Goal: Task Accomplishment & Management: Complete application form

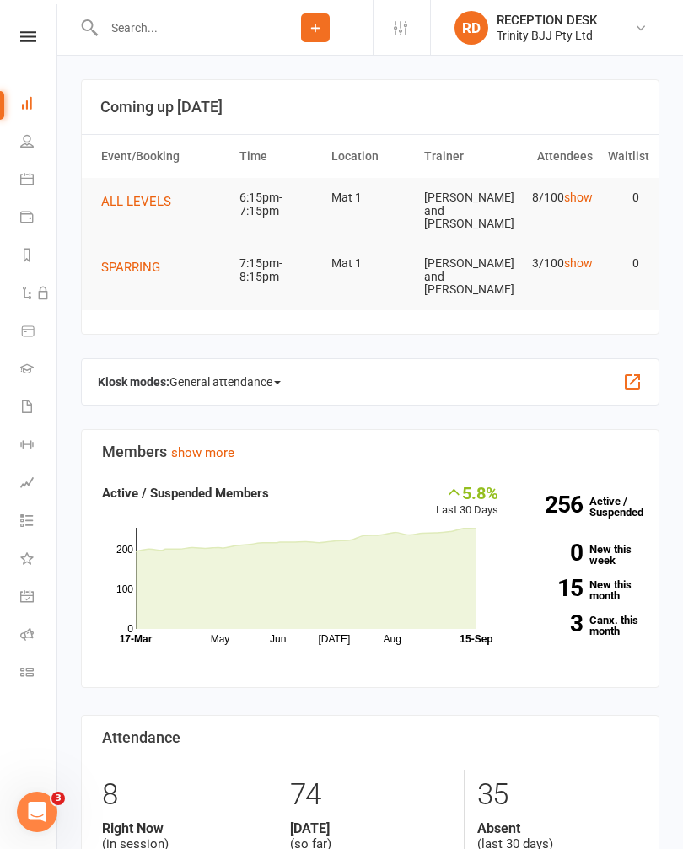
click at [31, 132] on link "People" at bounding box center [39, 143] width 38 height 38
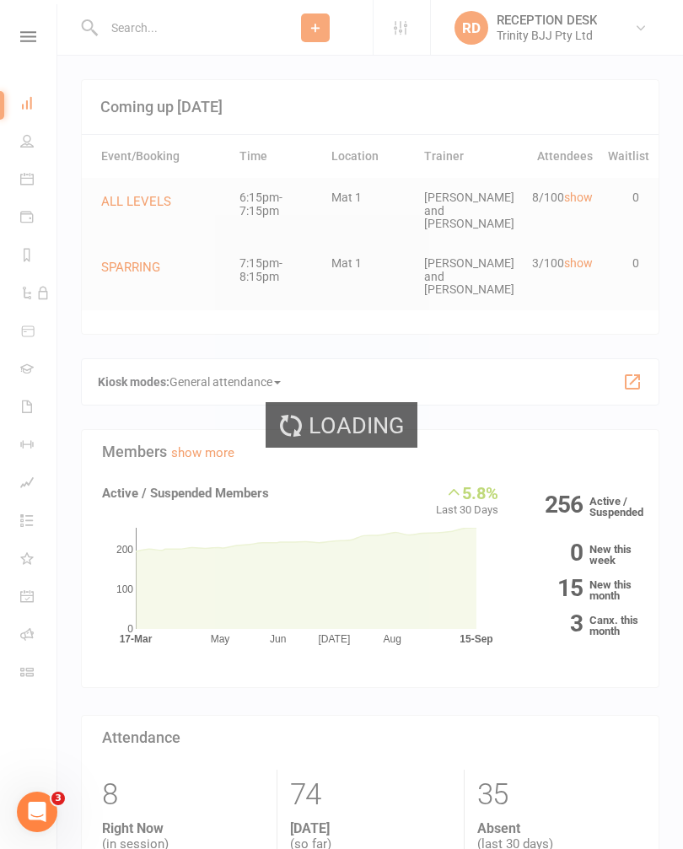
select select "100"
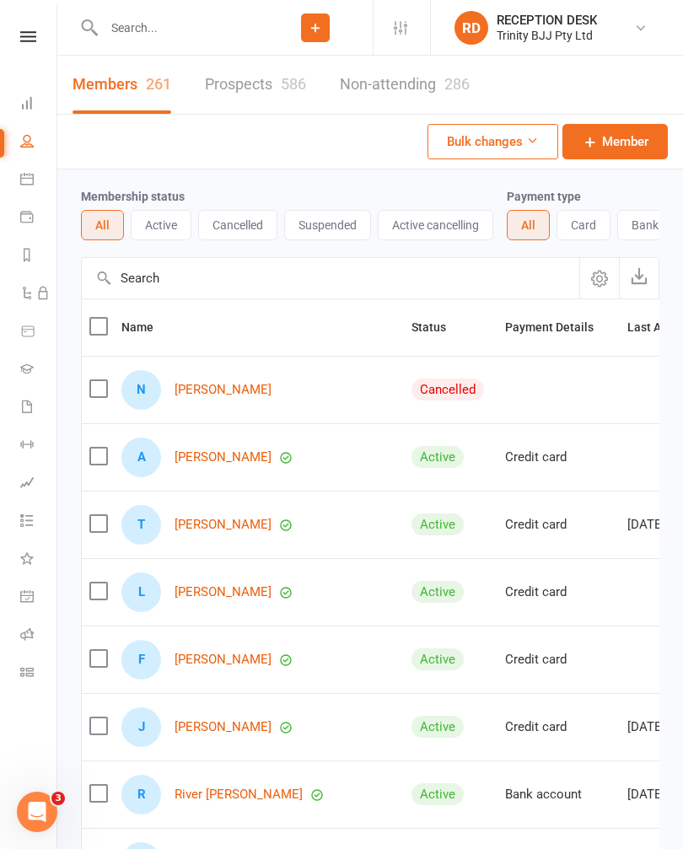
click at [28, 100] on icon at bounding box center [26, 102] width 13 height 13
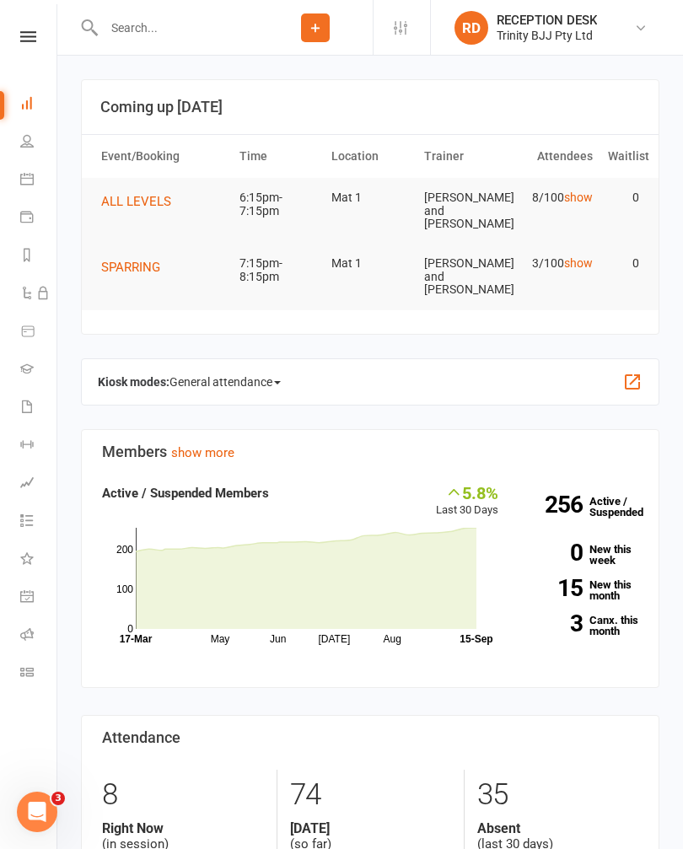
click at [24, 370] on icon at bounding box center [26, 368] width 13 height 13
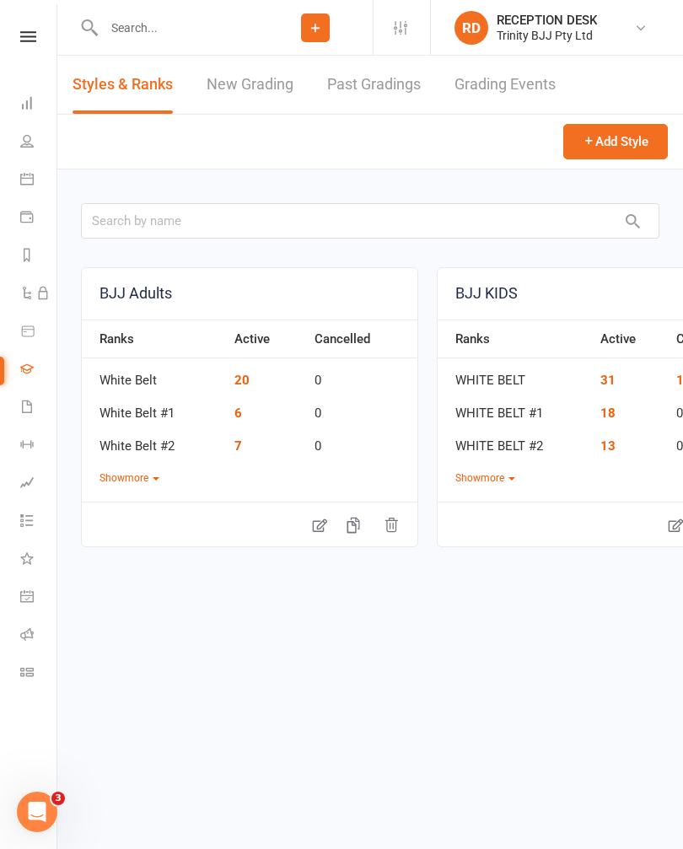
click at [245, 90] on link "New Grading" at bounding box center [250, 85] width 87 height 58
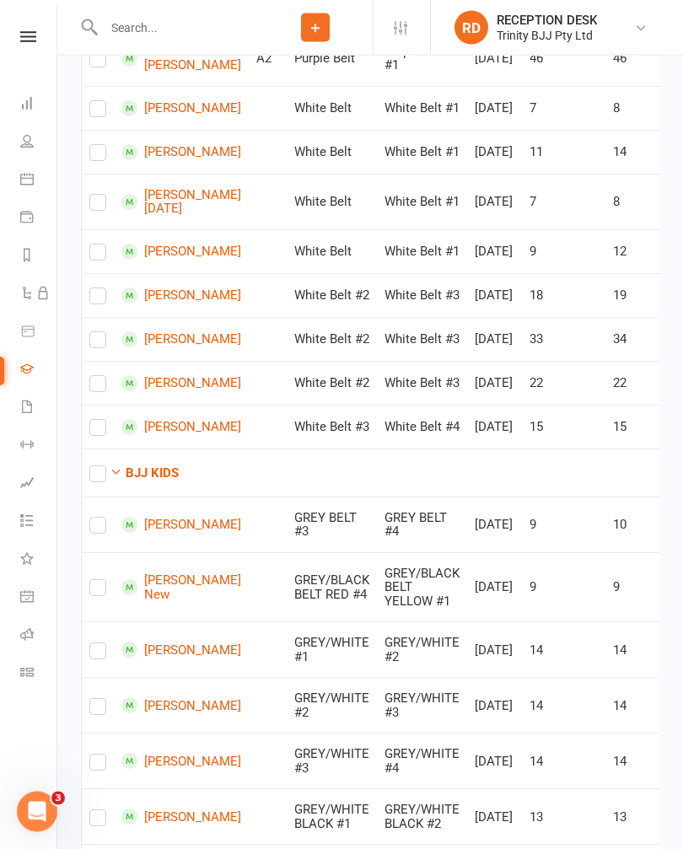
scroll to position [649, 0]
click at [104, 342] on label at bounding box center [97, 342] width 17 height 0
click at [104, 331] on input "checkbox" at bounding box center [97, 331] width 17 height 0
checkbox input "true"
click at [106, 375] on input "checkbox" at bounding box center [97, 375] width 17 height 0
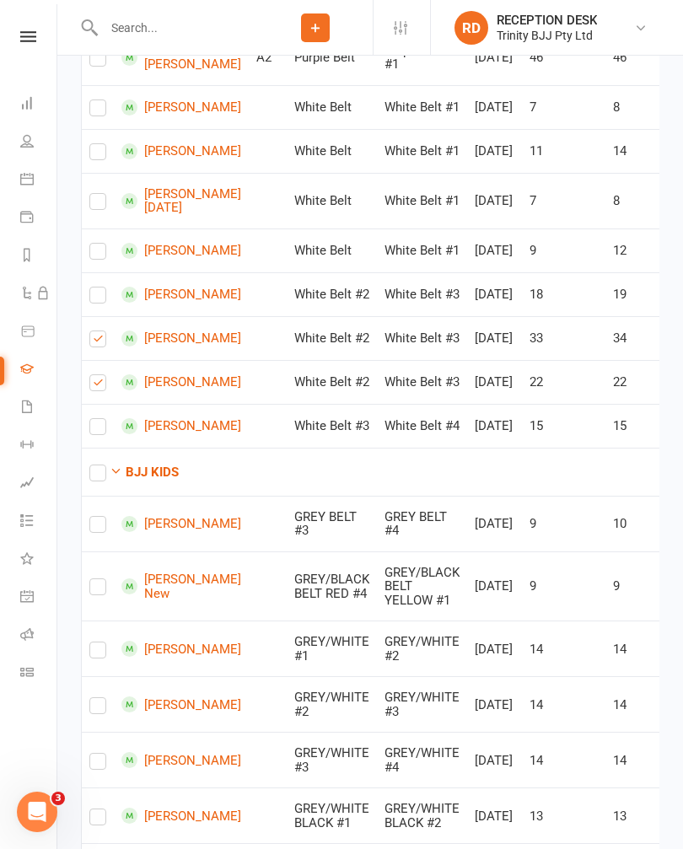
checkbox input "true"
click at [106, 244] on input "checkbox" at bounding box center [97, 244] width 17 height 0
checkbox input "true"
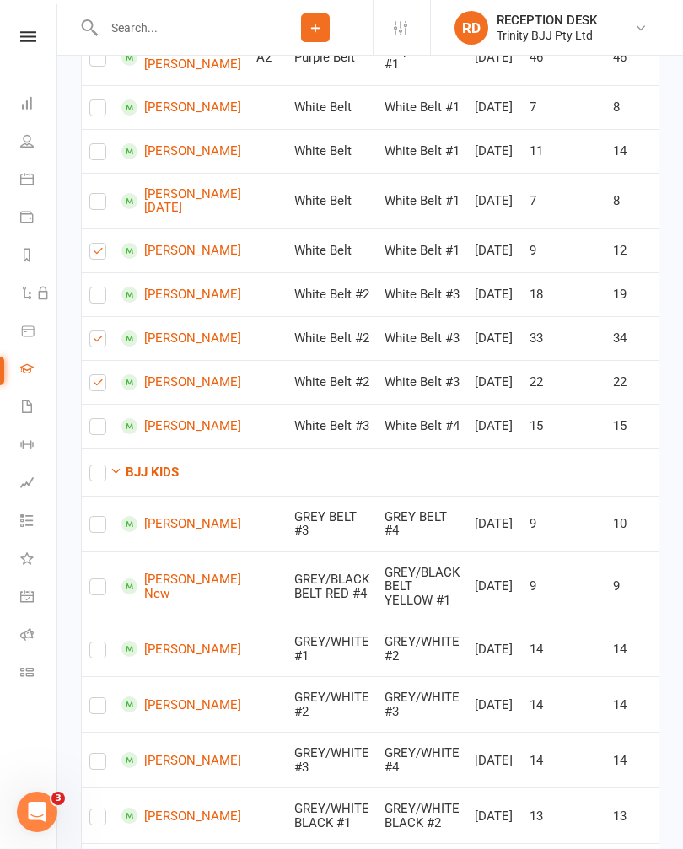
checkbox input "true"
